Goal: Task Accomplishment & Management: Manage account settings

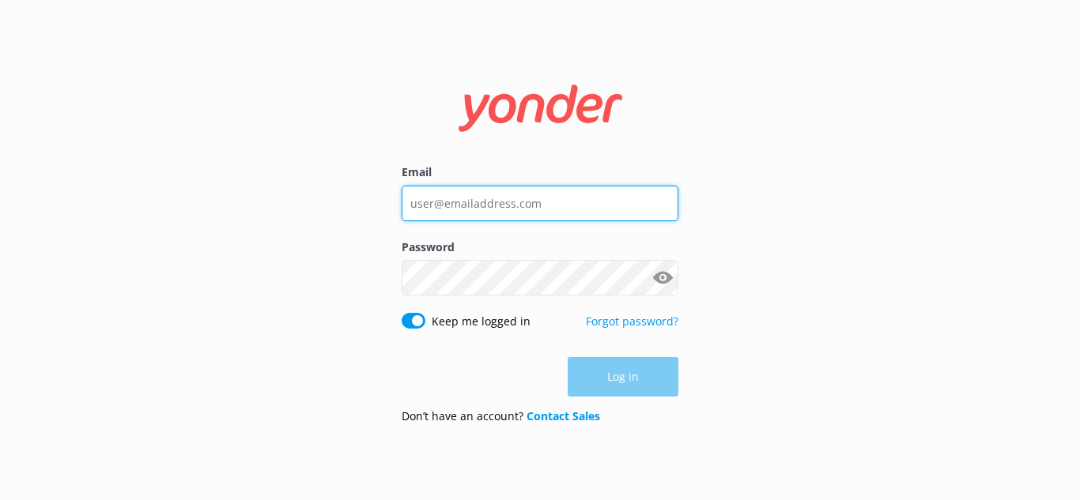
click at [553, 207] on input "Email" at bounding box center [540, 204] width 277 height 36
type input "[PERSON_NAME][EMAIL_ADDRESS][DOMAIN_NAME]"
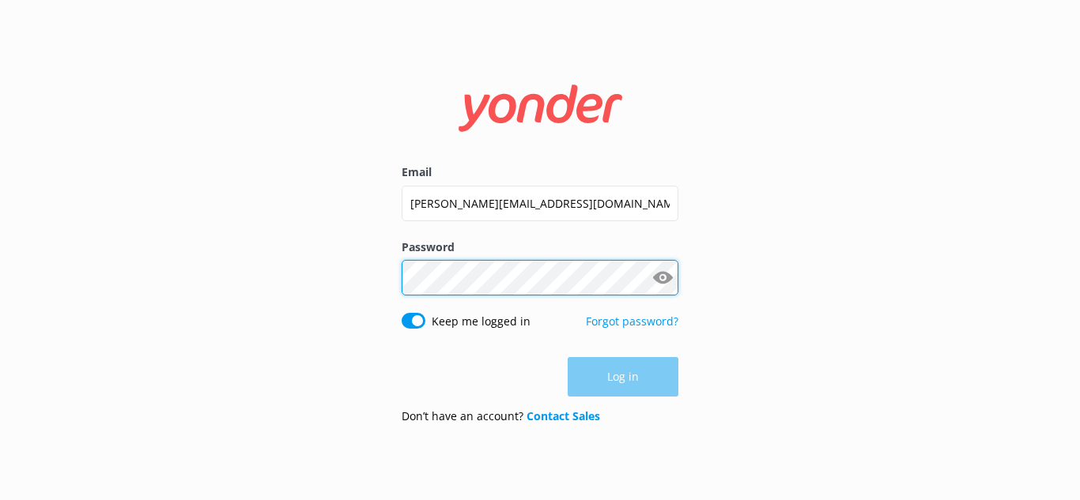
click at [477, 288] on div "Password Show password" at bounding box center [540, 276] width 277 height 74
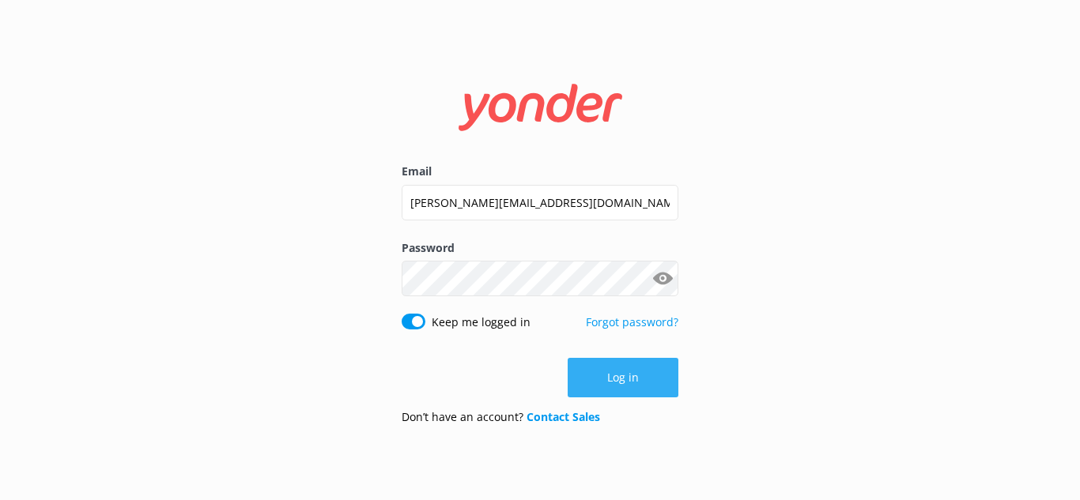
click at [662, 381] on button "Log in" at bounding box center [623, 378] width 111 height 40
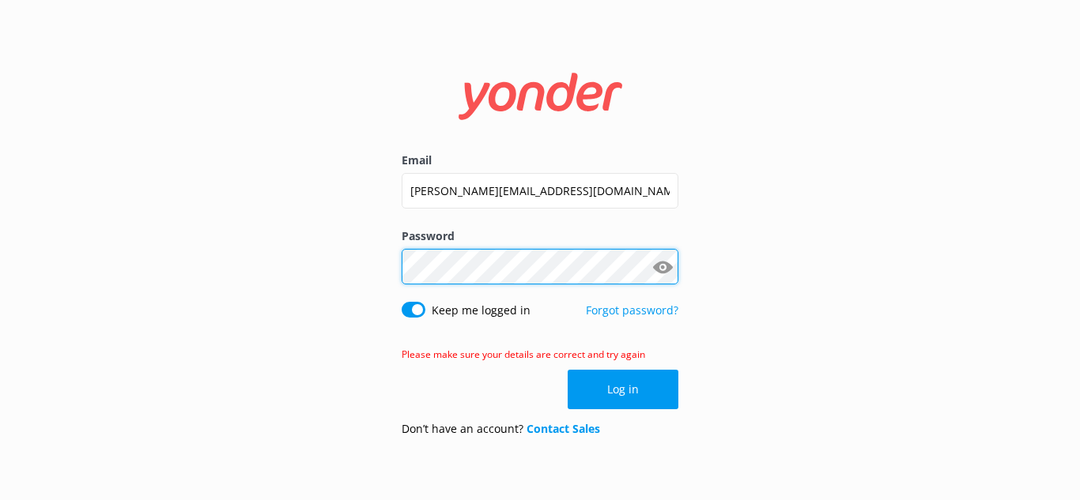
click at [340, 239] on div "Email [PERSON_NAME][EMAIL_ADDRESS][DOMAIN_NAME] Password Show password Keep me …" at bounding box center [540, 250] width 1080 height 500
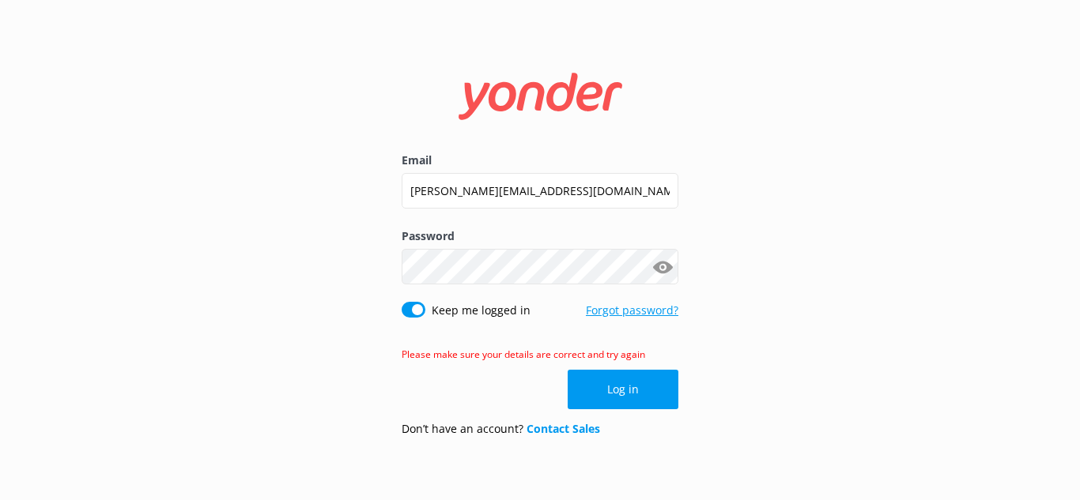
click at [649, 308] on link "Forgot password?" at bounding box center [632, 310] width 92 height 15
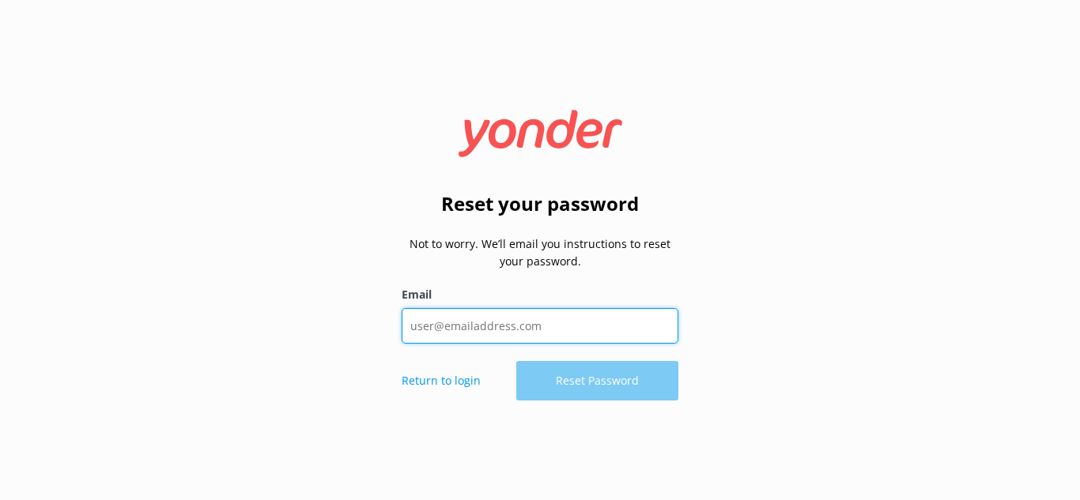
click at [557, 327] on input "Email" at bounding box center [540, 326] width 277 height 36
type input "[PERSON_NAME][EMAIL_ADDRESS][DOMAIN_NAME]"
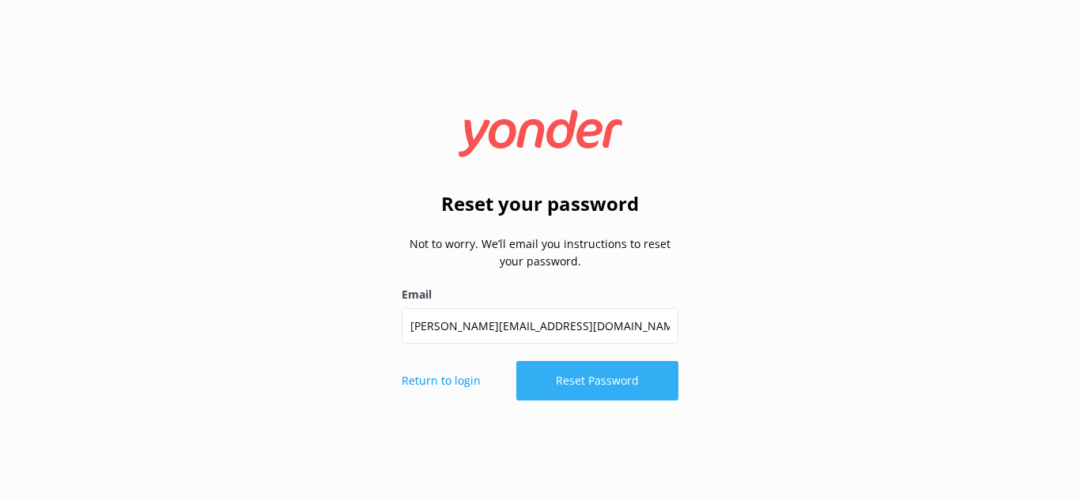
click at [626, 390] on button "Reset Password" at bounding box center [597, 381] width 162 height 40
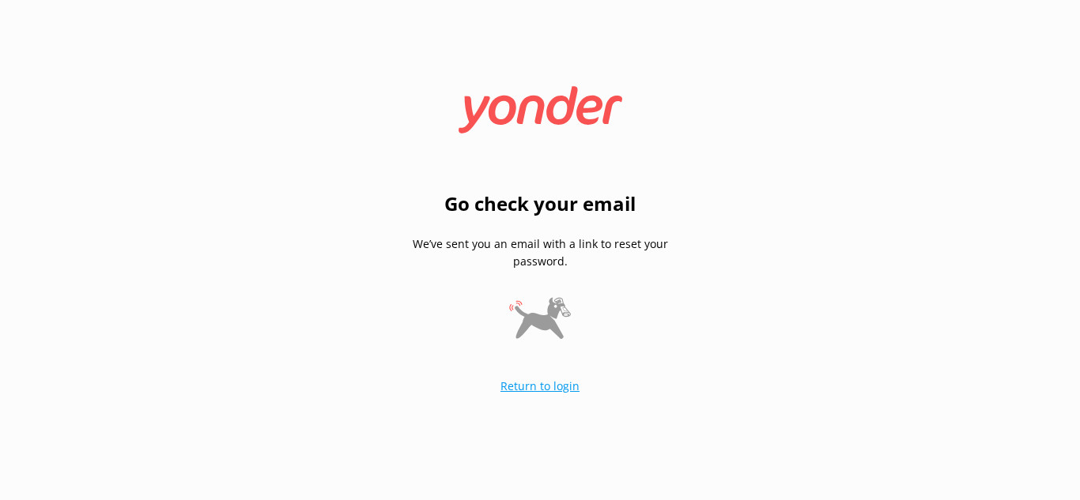
click at [561, 388] on link "Return to login" at bounding box center [539, 386] width 79 height 15
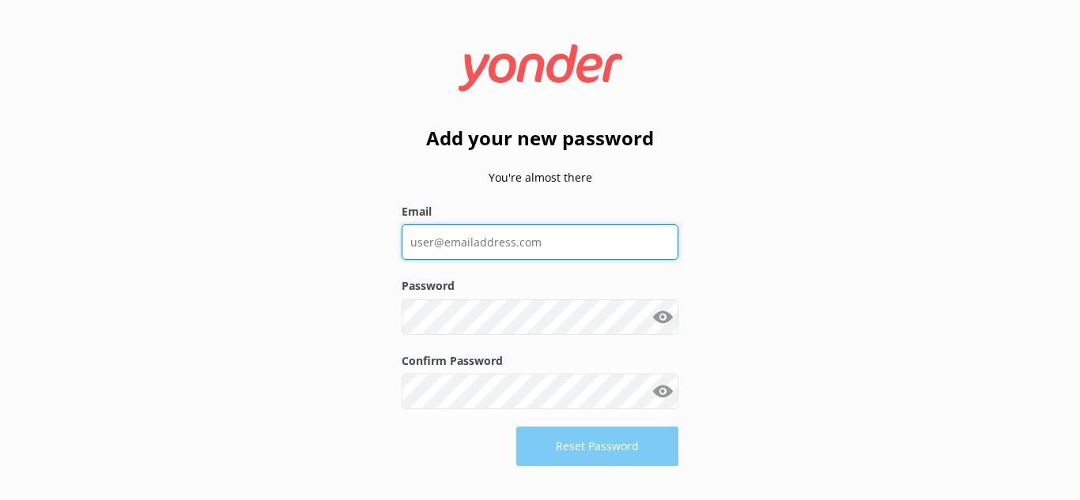
click at [481, 243] on input "Email" at bounding box center [540, 242] width 277 height 36
type input "[PERSON_NAME][EMAIL_ADDRESS][DOMAIN_NAME]"
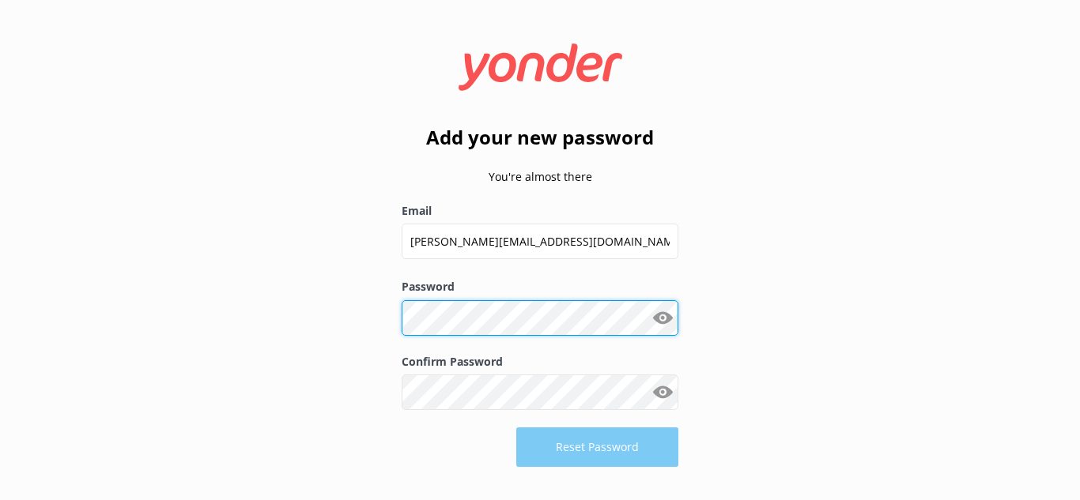
click at [270, 290] on div "Add your new password You're almost there Email laura@incadventures.com Passwor…" at bounding box center [540, 250] width 1080 height 500
click at [348, 388] on div "Add your new password You're almost there Email laura@incadventures.com Passwor…" at bounding box center [540, 250] width 1080 height 500
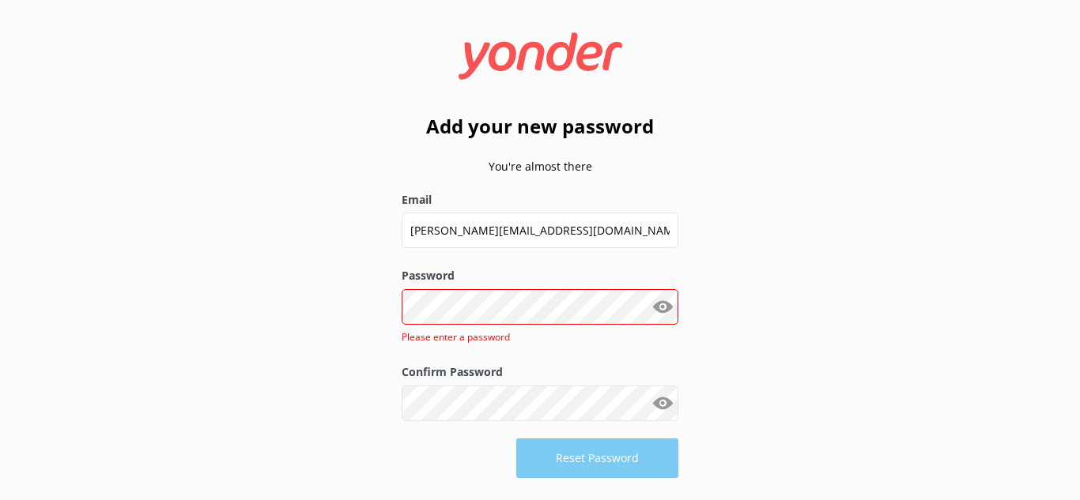
click at [349, 315] on div "Add your new password You're almost there Email laura@incadventures.com Passwor…" at bounding box center [540, 250] width 1080 height 500
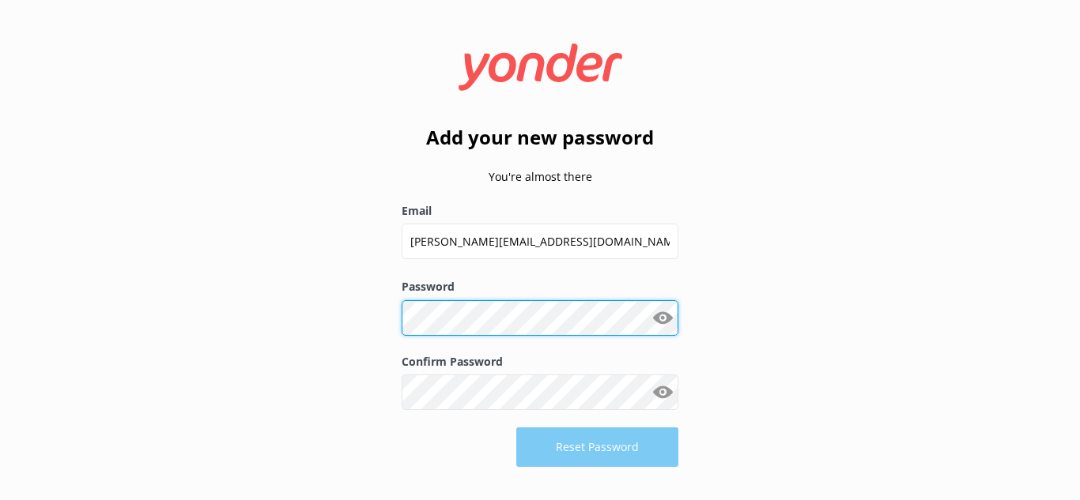
click at [490, 317] on div "Password Show password" at bounding box center [540, 315] width 277 height 74
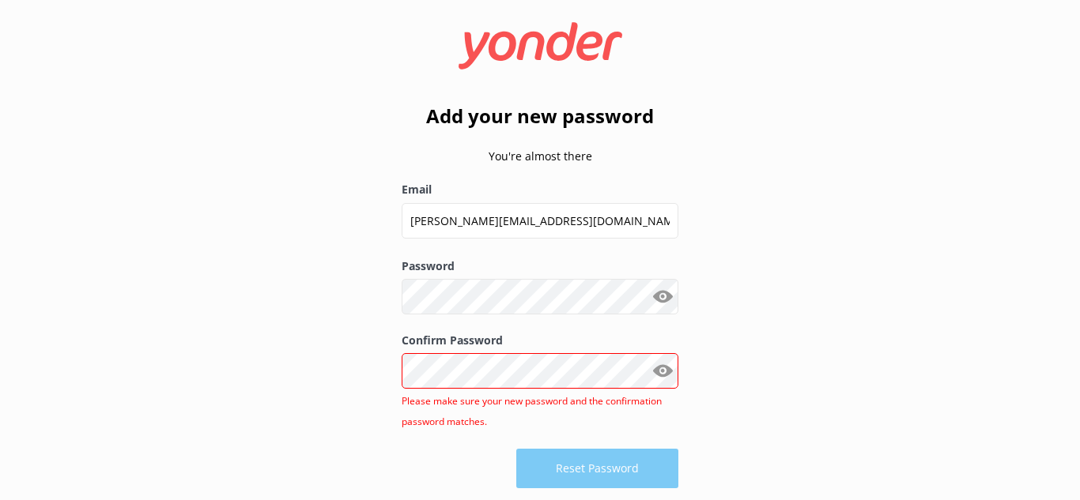
click at [666, 302] on button "Show password" at bounding box center [663, 297] width 32 height 32
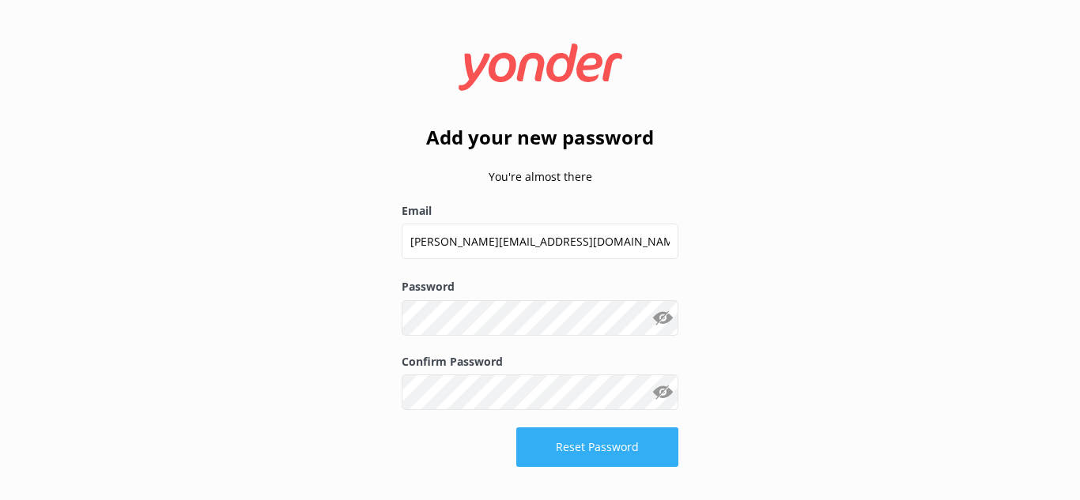
click at [649, 434] on button "Reset Password" at bounding box center [597, 448] width 162 height 40
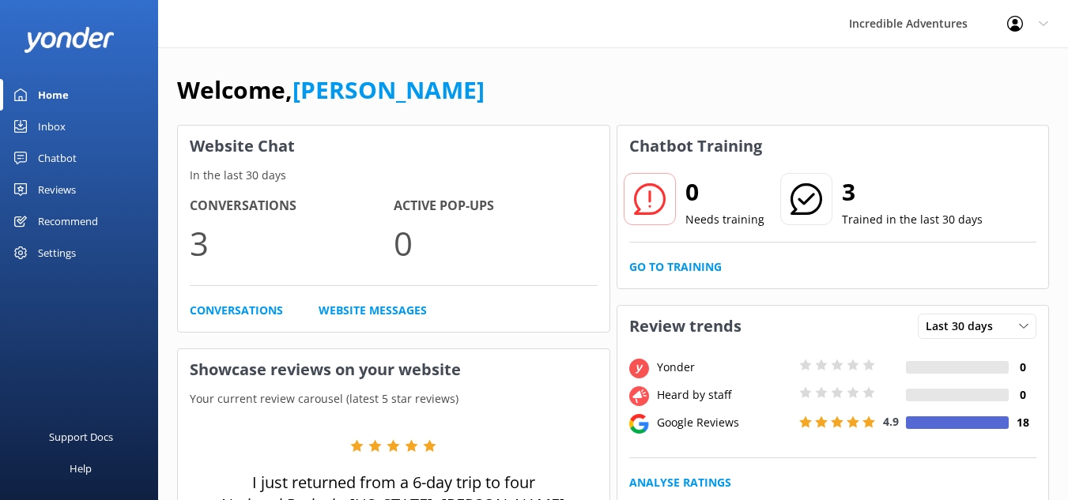
click at [93, 150] on link "Chatbot" at bounding box center [79, 158] width 158 height 32
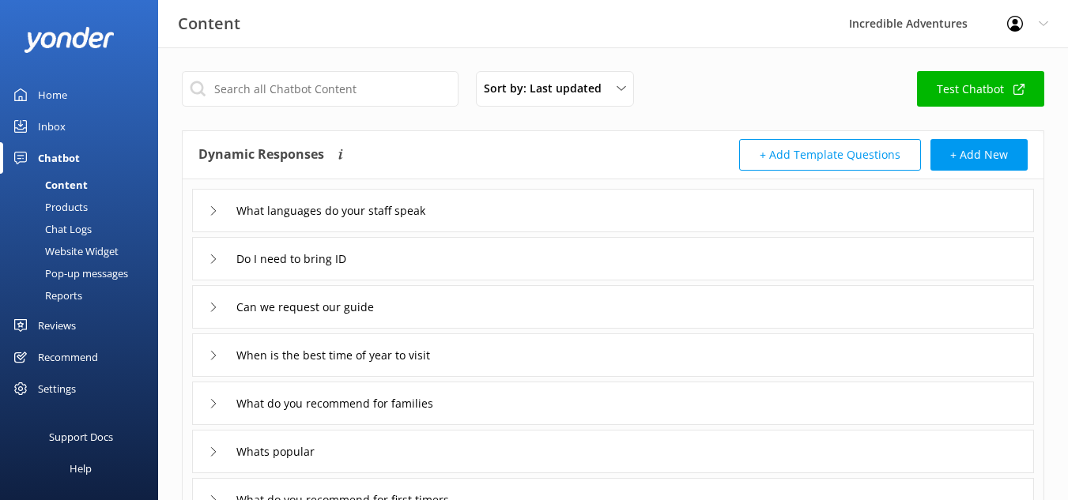
click at [77, 228] on div "Chat Logs" at bounding box center [50, 229] width 82 height 22
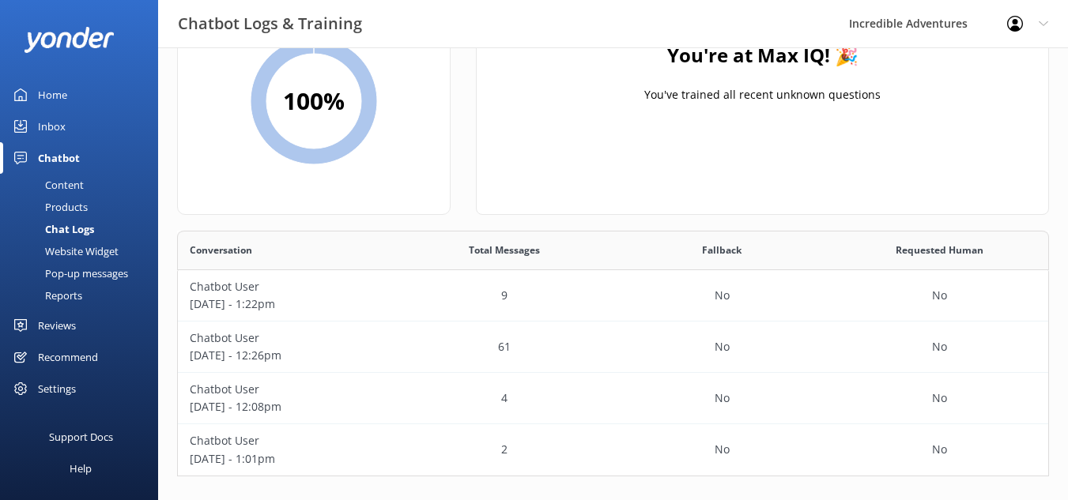
scroll to position [119, 0]
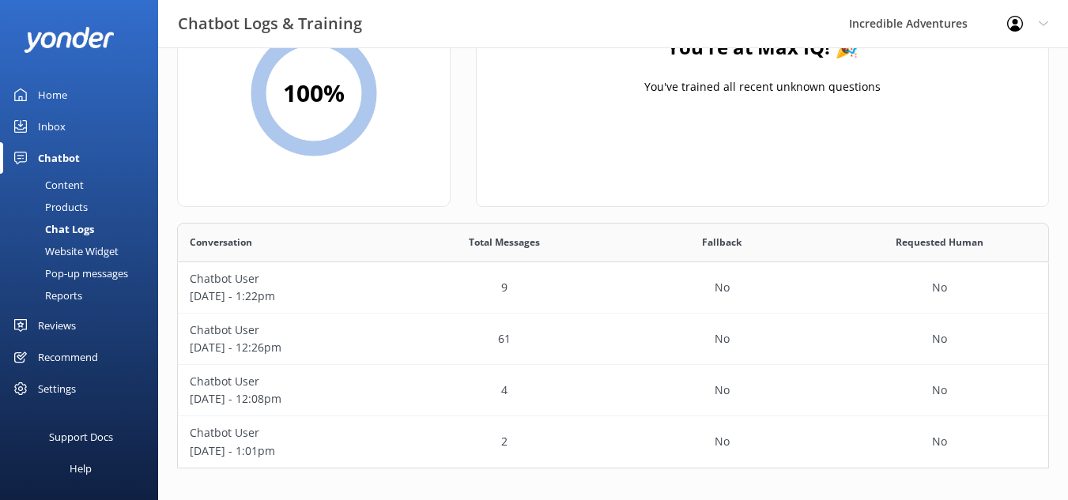
click at [83, 252] on div "Website Widget" at bounding box center [63, 251] width 109 height 22
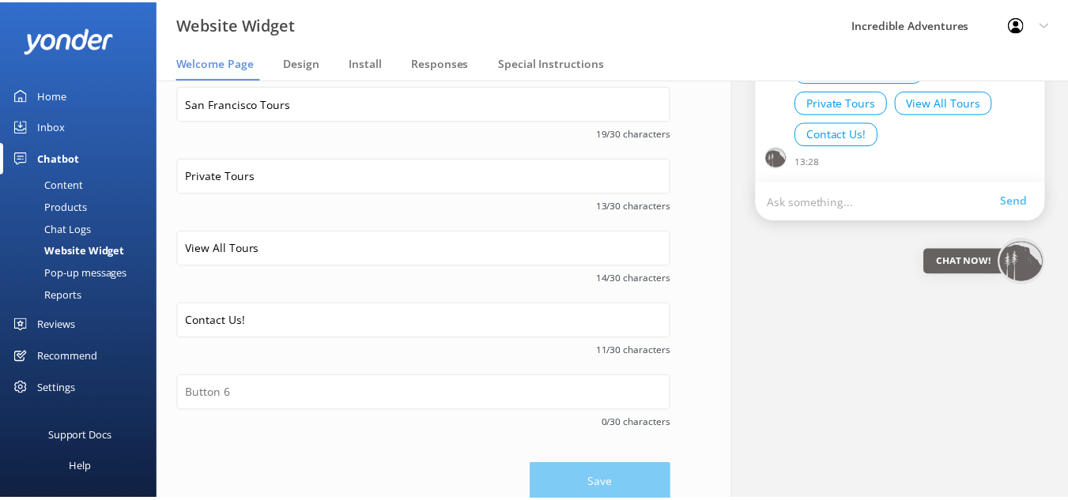
scroll to position [376, 0]
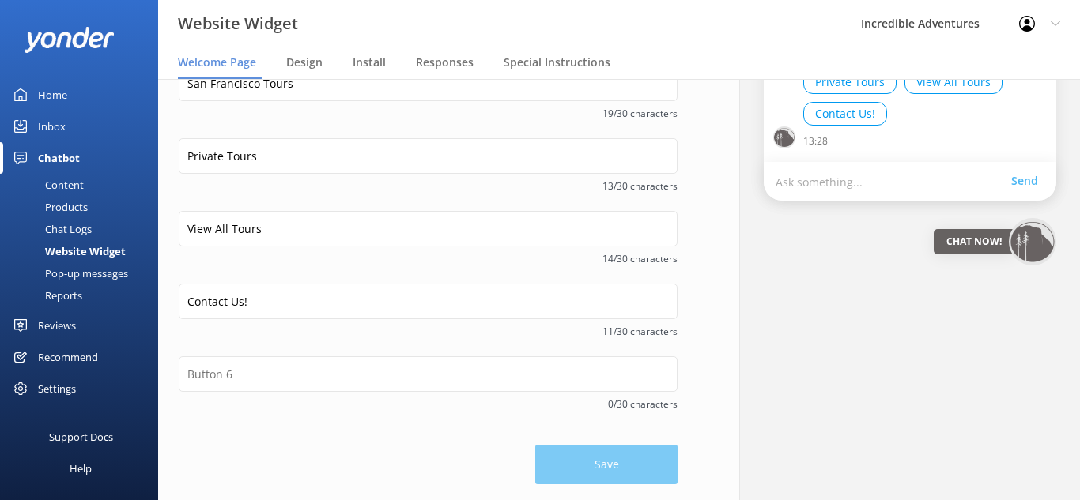
click at [47, 124] on div "Inbox" at bounding box center [52, 127] width 28 height 32
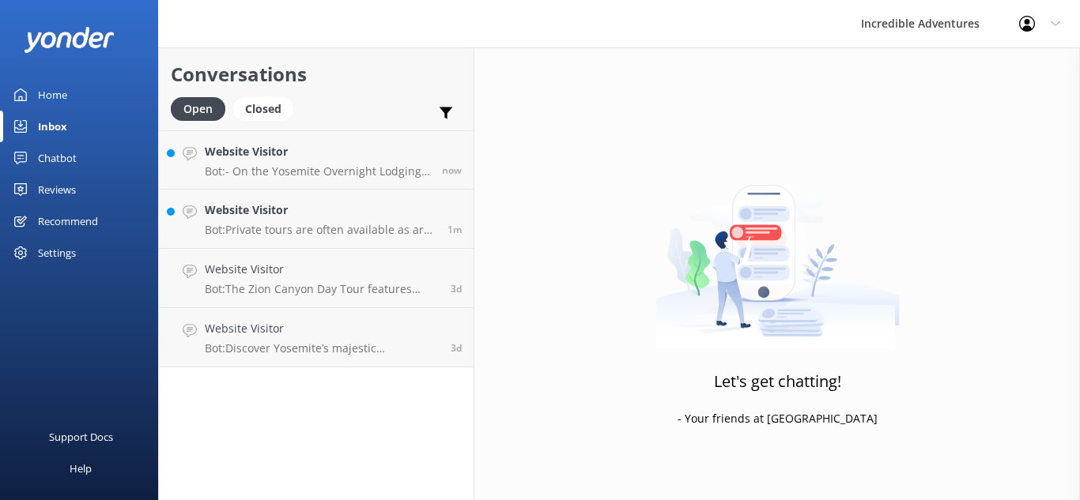
click at [60, 97] on div "Home" at bounding box center [52, 95] width 29 height 32
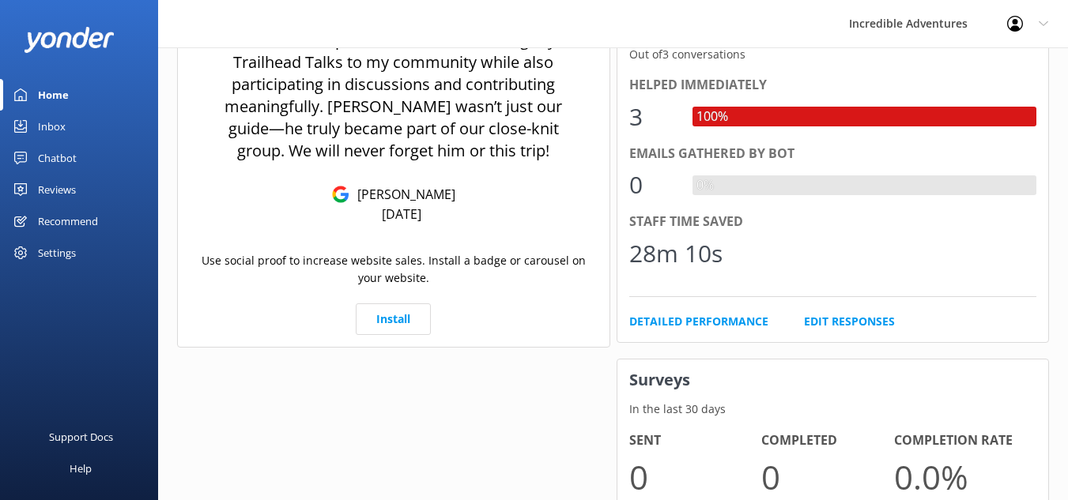
scroll to position [790, 0]
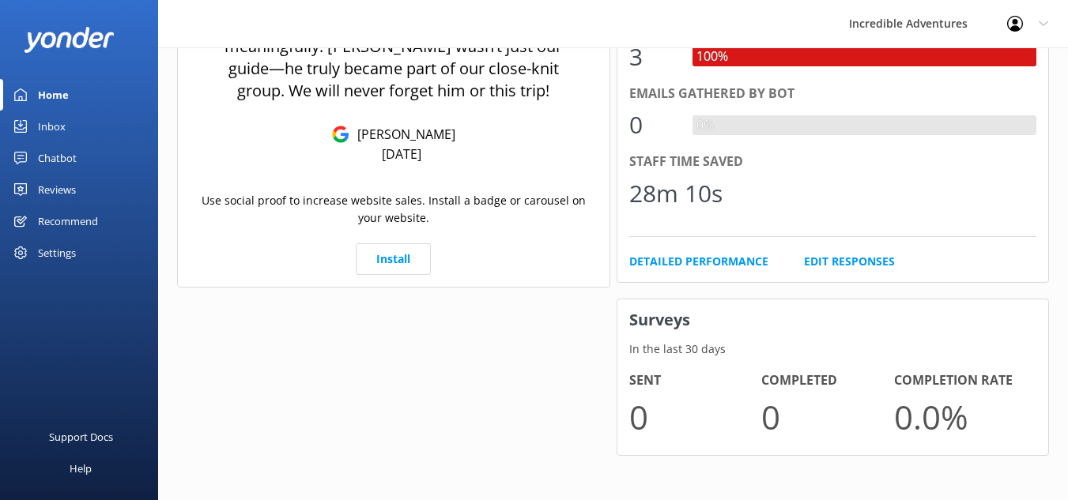
click at [61, 126] on div "Inbox" at bounding box center [52, 127] width 28 height 32
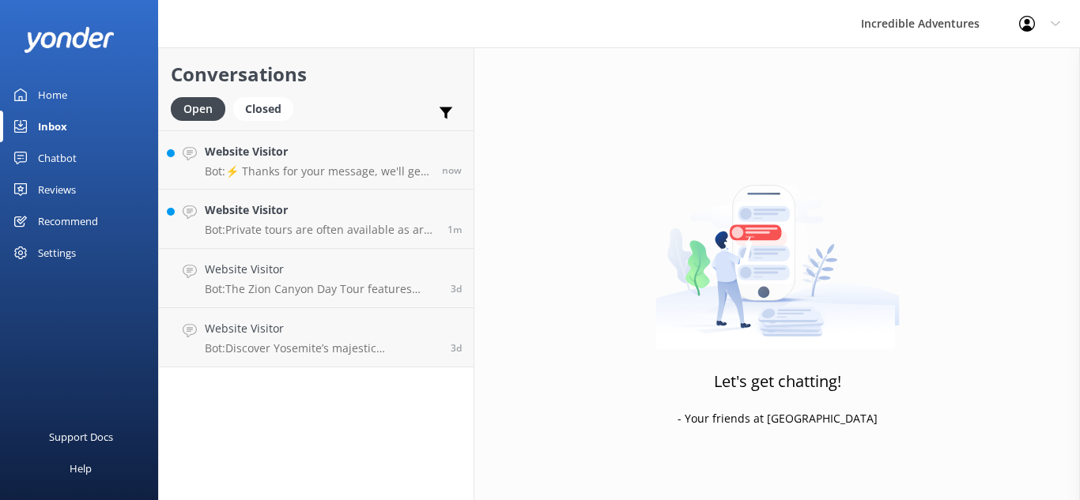
click at [81, 255] on div "Settings" at bounding box center [79, 253] width 158 height 32
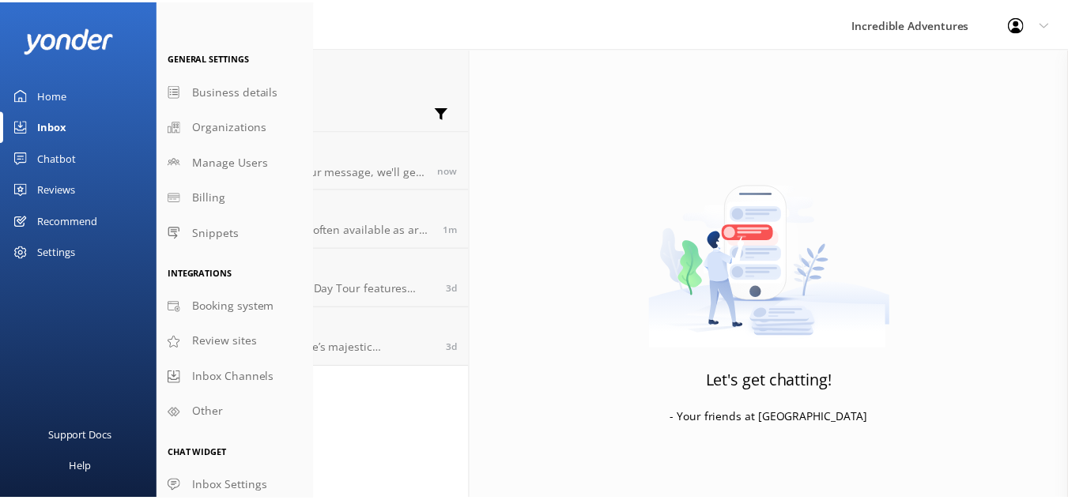
scroll to position [21, 0]
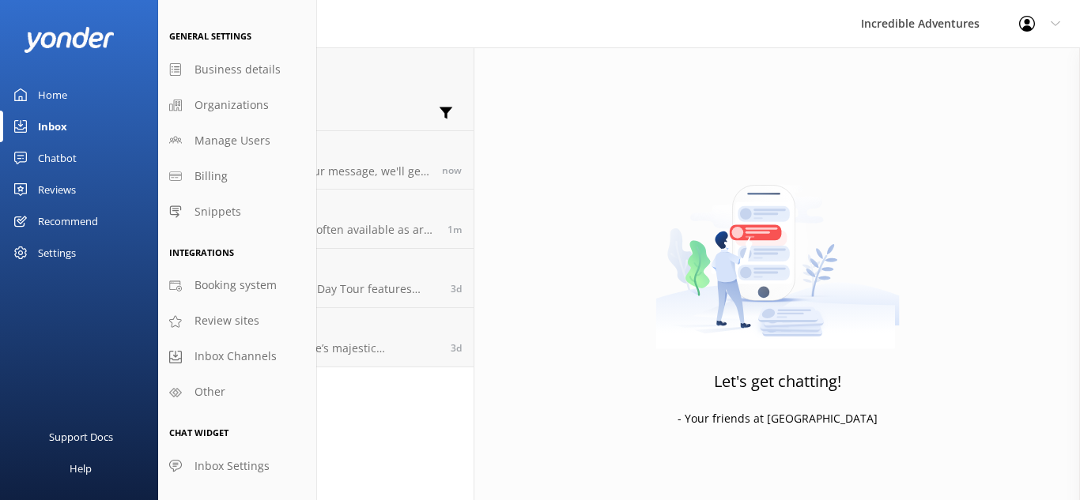
click at [66, 155] on div "Chatbot" at bounding box center [57, 158] width 39 height 32
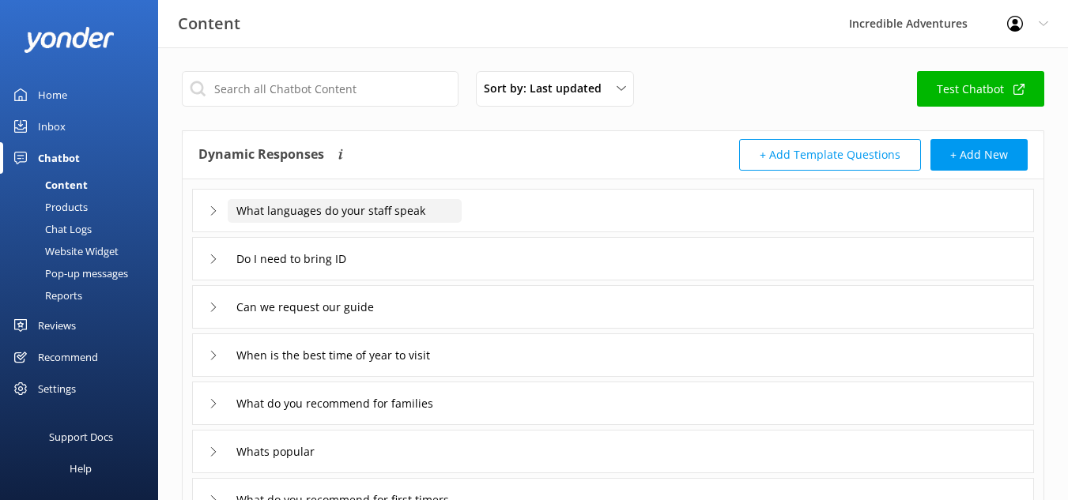
click at [443, 208] on input "What languages do your staff speak" at bounding box center [345, 211] width 234 height 24
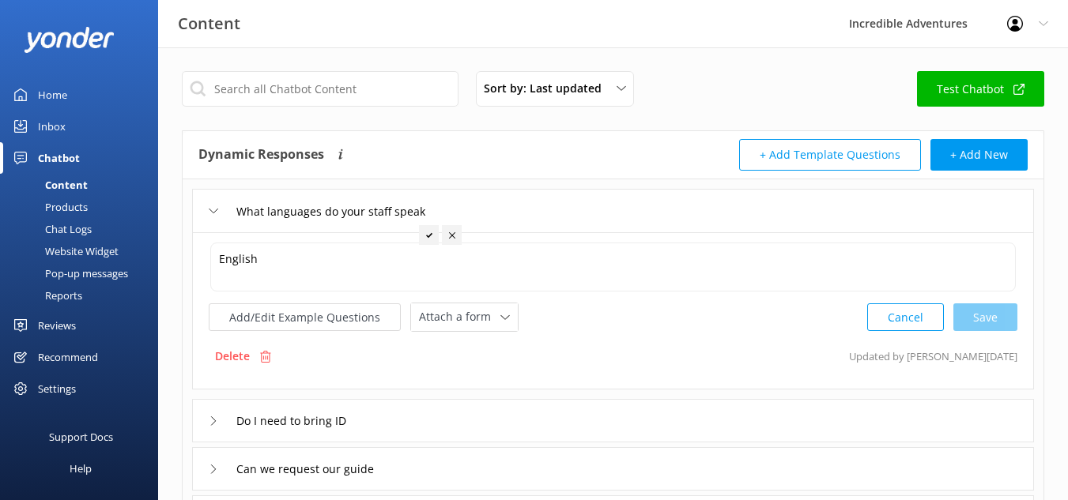
click at [517, 219] on div "What languages do your staff speak" at bounding box center [613, 210] width 842 height 43
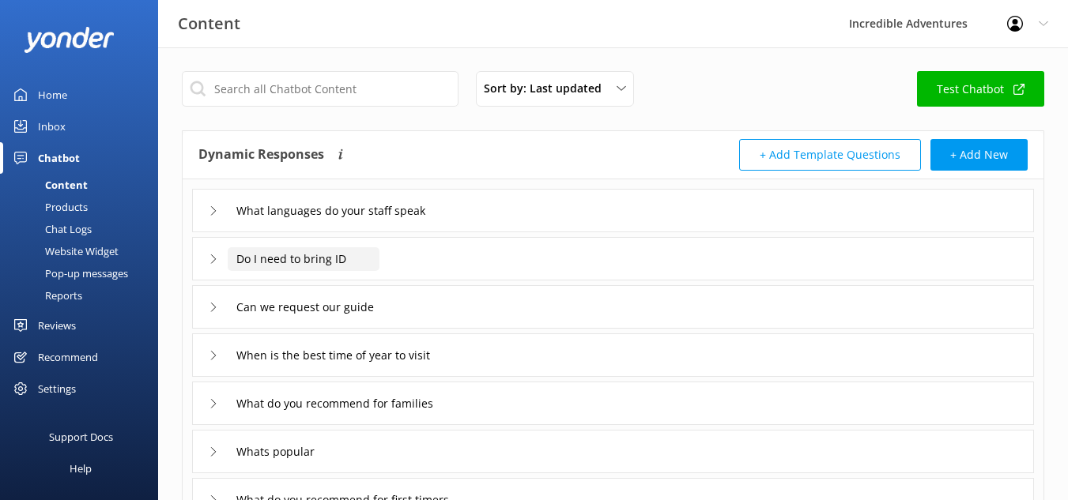
click at [376, 260] on input "Do I need to bring ID" at bounding box center [304, 259] width 152 height 24
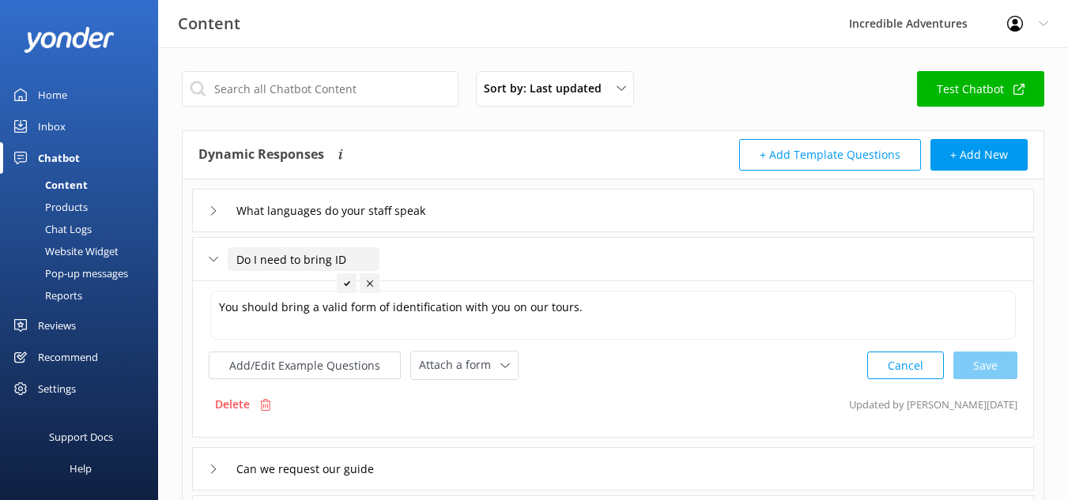
click at [375, 257] on input "Do I need to bring ID" at bounding box center [304, 259] width 152 height 24
click at [206, 261] on div "Do I need to bring ID" at bounding box center [613, 258] width 842 height 43
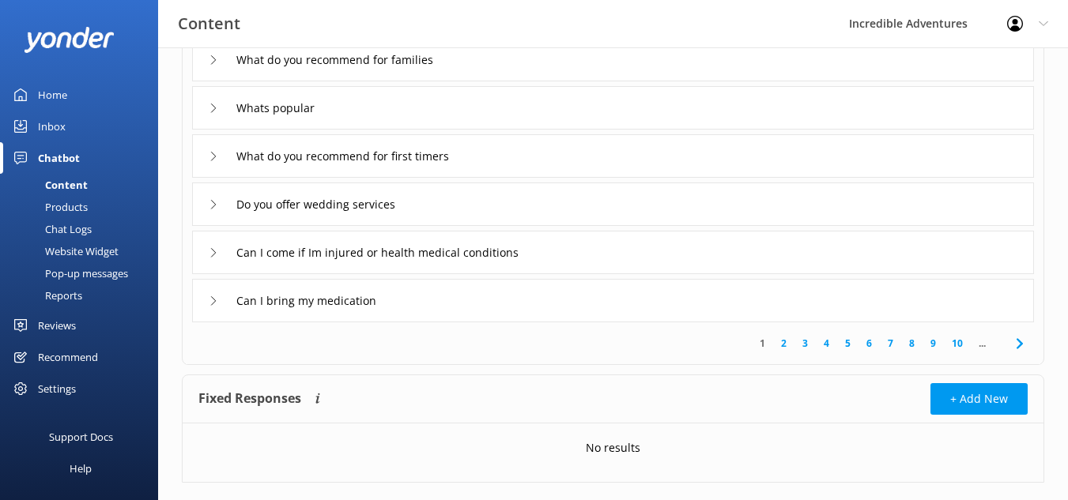
scroll to position [374, 0]
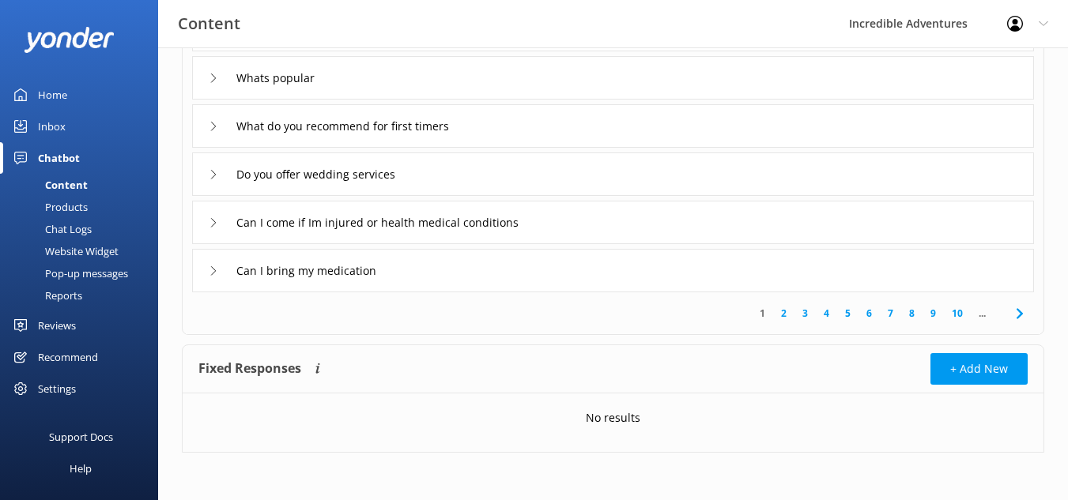
click at [786, 312] on link "2" at bounding box center [783, 313] width 21 height 15
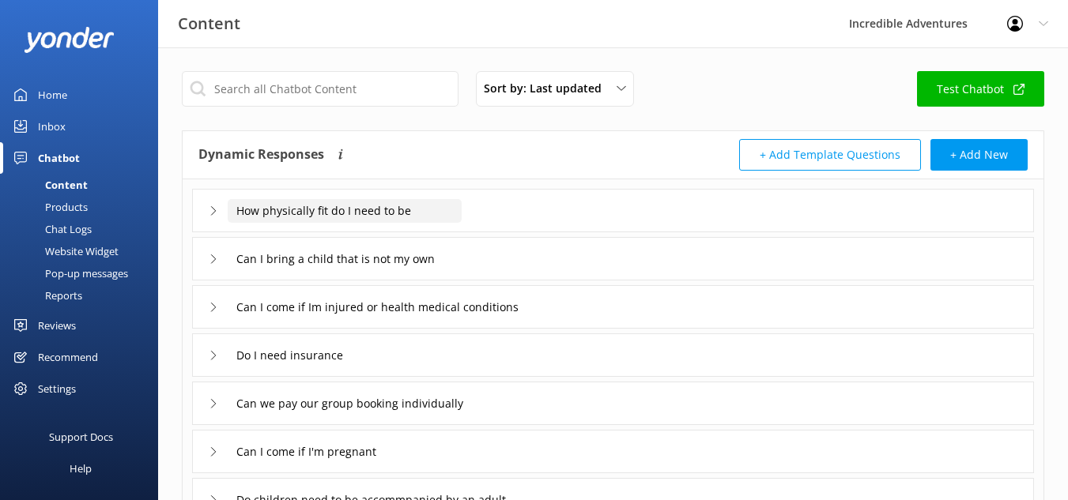
click at [432, 216] on input "How physically fit do I need to be" at bounding box center [345, 211] width 234 height 24
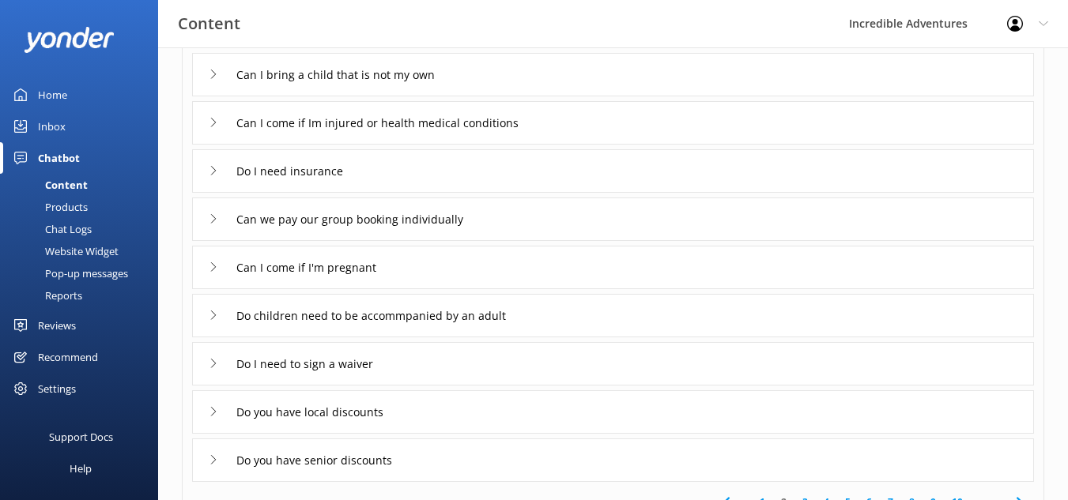
scroll to position [220, 0]
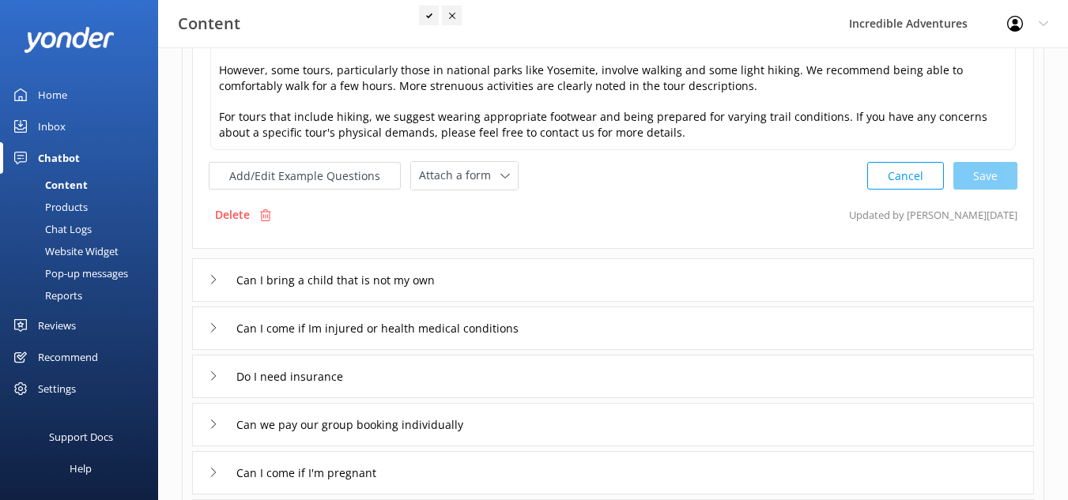
click at [62, 227] on div "Chat Logs" at bounding box center [50, 229] width 82 height 22
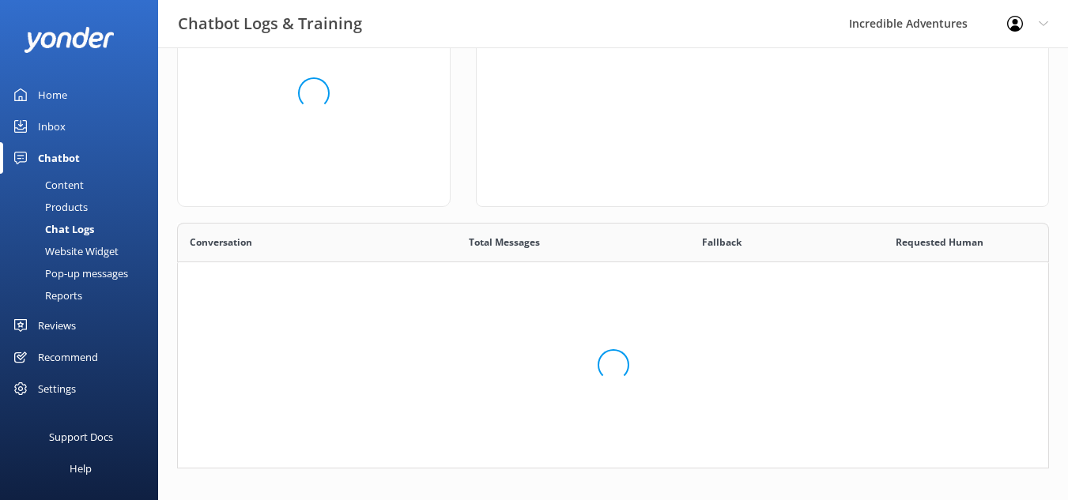
scroll to position [285, 860]
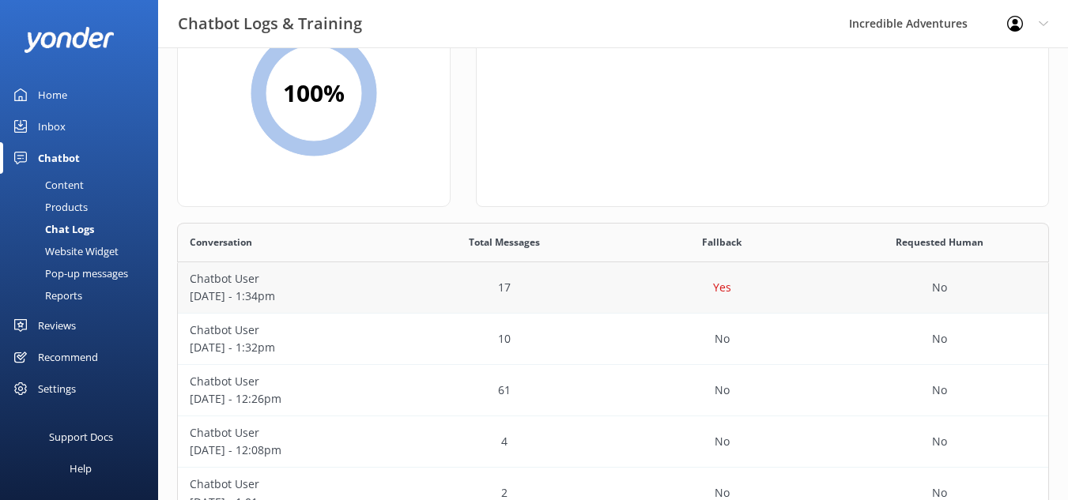
click at [242, 289] on p "September 19 - 1:34pm" at bounding box center [287, 296] width 194 height 17
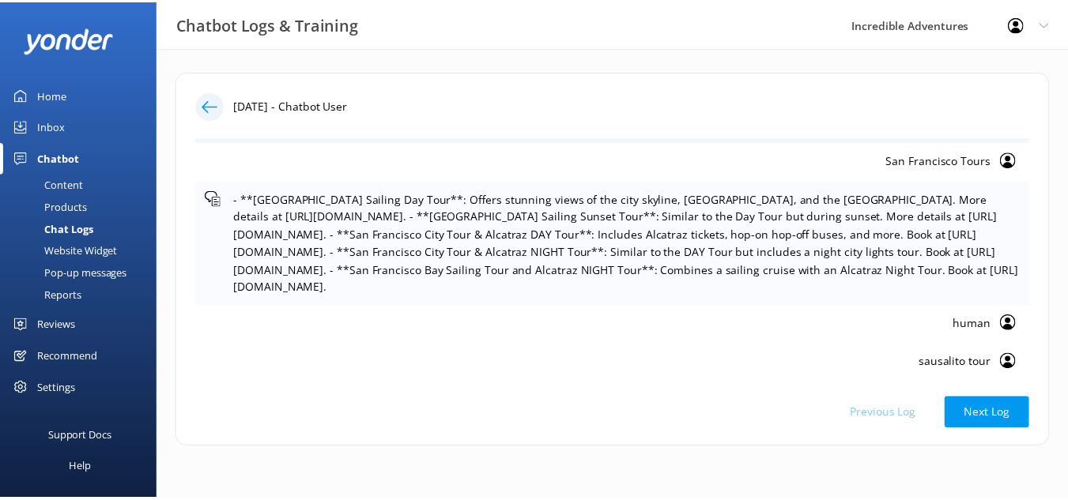
scroll to position [110, 0]
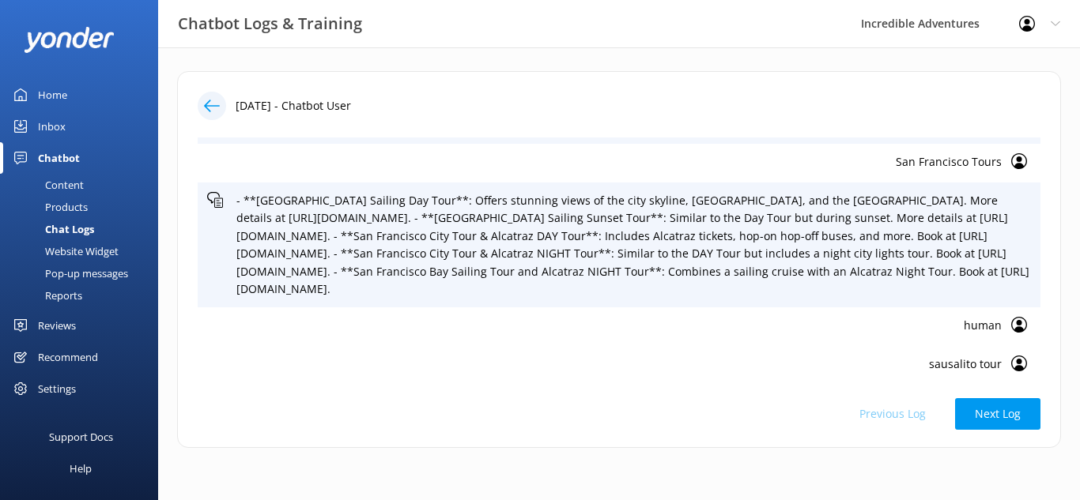
click at [66, 155] on div "Chatbot" at bounding box center [59, 158] width 42 height 32
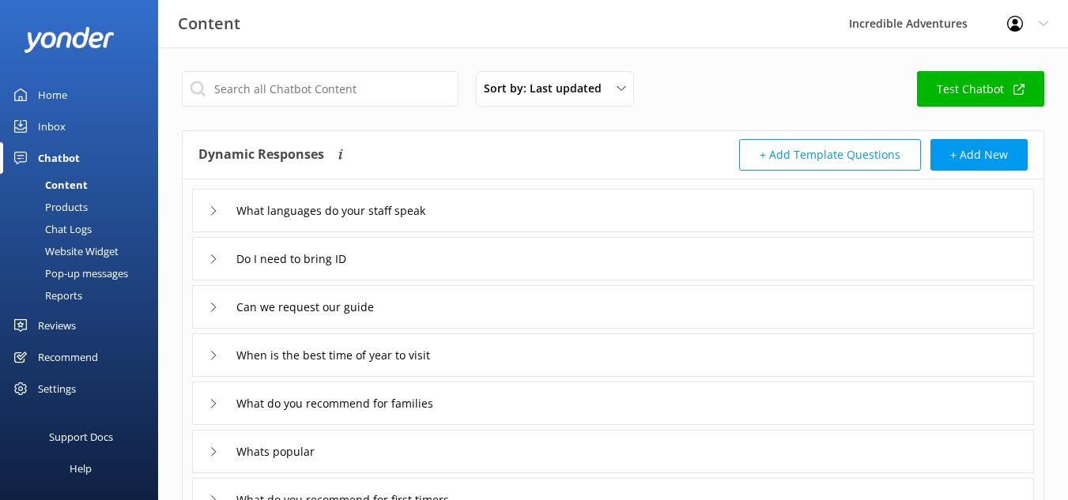
click at [74, 233] on div "Chat Logs" at bounding box center [50, 229] width 82 height 22
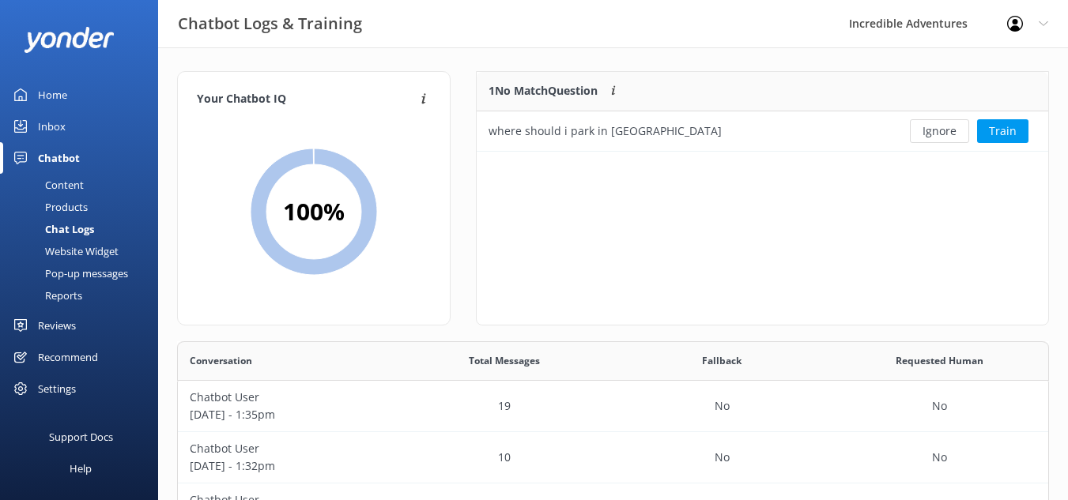
click at [1042, 28] on icon at bounding box center [1043, 23] width 9 height 9
click at [982, 100] on link "Logout" at bounding box center [990, 107] width 158 height 40
